Goal: Task Accomplishment & Management: Use online tool/utility

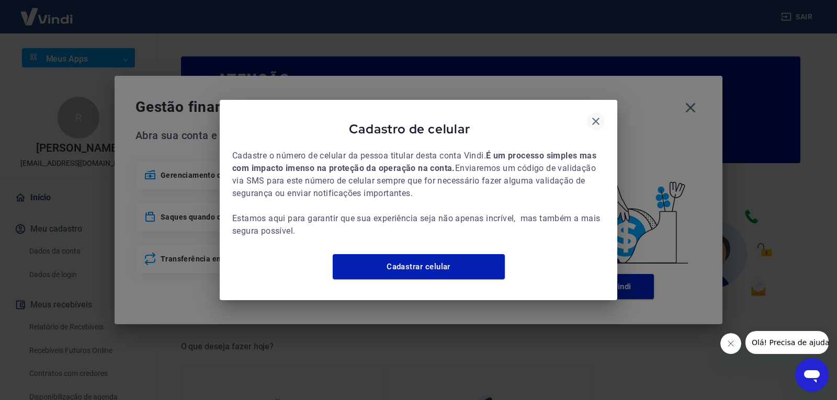
click at [596, 115] on icon "button" at bounding box center [595, 121] width 13 height 13
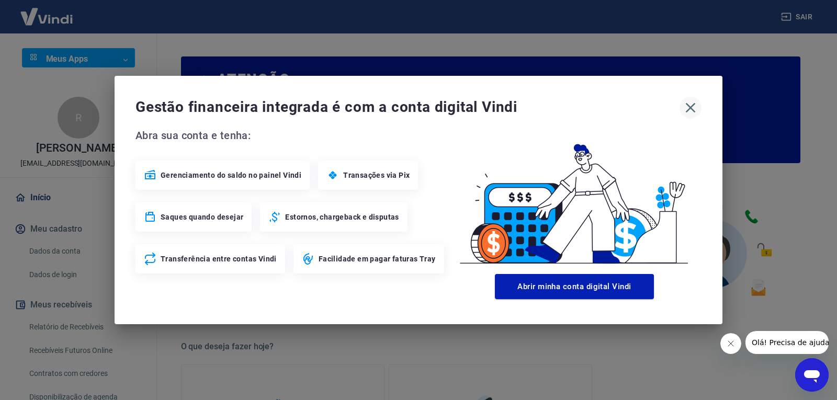
click at [687, 109] on icon "button" at bounding box center [690, 107] width 17 height 17
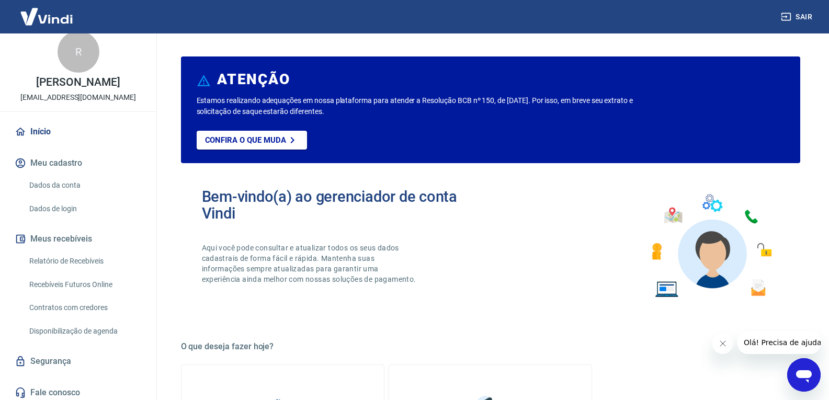
scroll to position [70, 0]
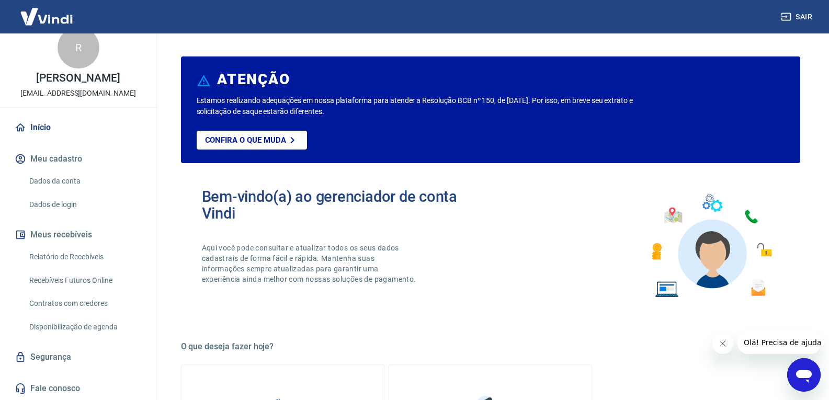
click at [97, 267] on link "Relatório de Recebíveis" at bounding box center [84, 256] width 119 height 21
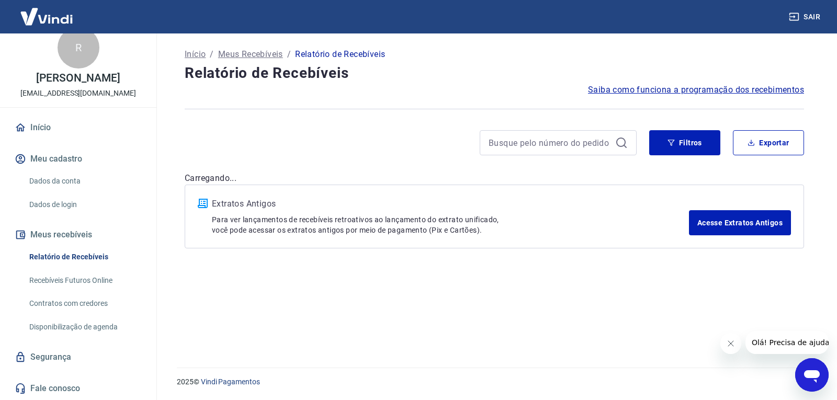
click at [91, 258] on link "Relatório de Recebíveis" at bounding box center [84, 256] width 119 height 21
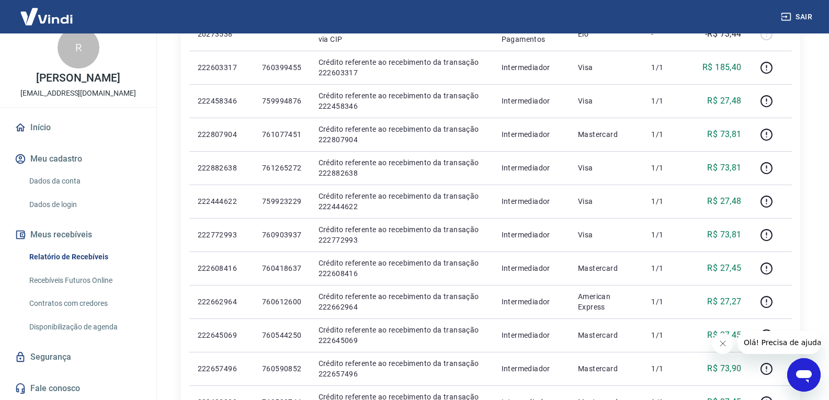
scroll to position [471, 0]
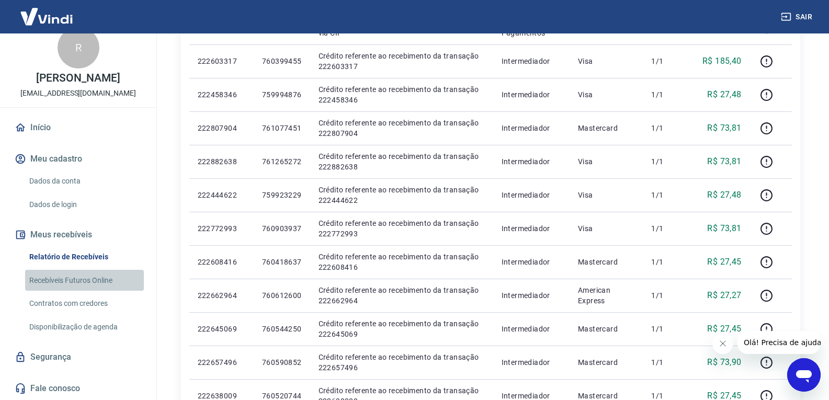
click at [89, 286] on link "Recebíveis Futuros Online" at bounding box center [84, 280] width 119 height 21
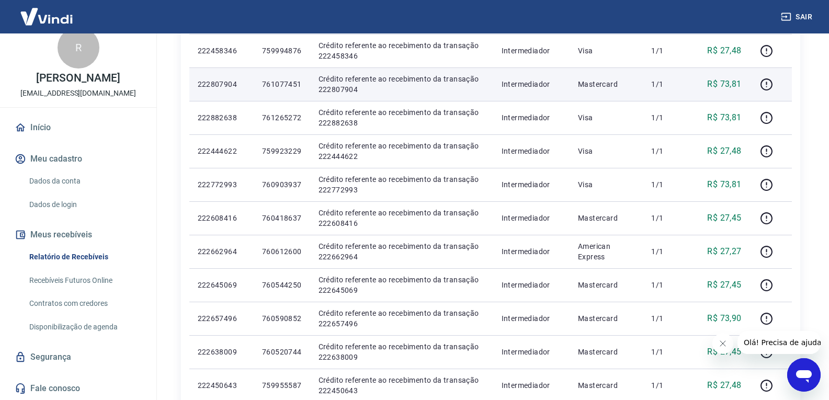
scroll to position [575, 0]
